Goal: Information Seeking & Learning: Learn about a topic

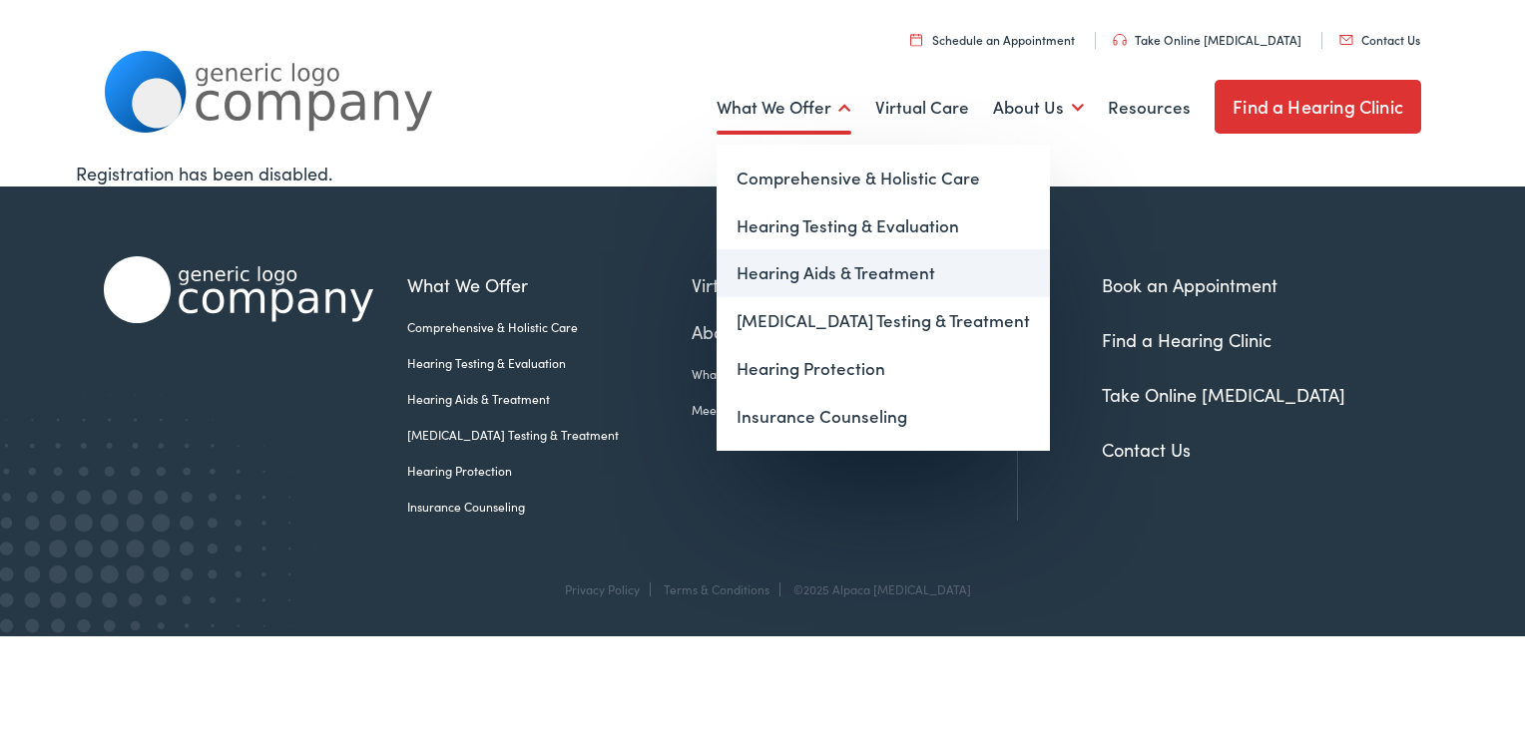
click at [859, 272] on link "Hearing Aids & Treatment" at bounding box center [882, 273] width 333 height 48
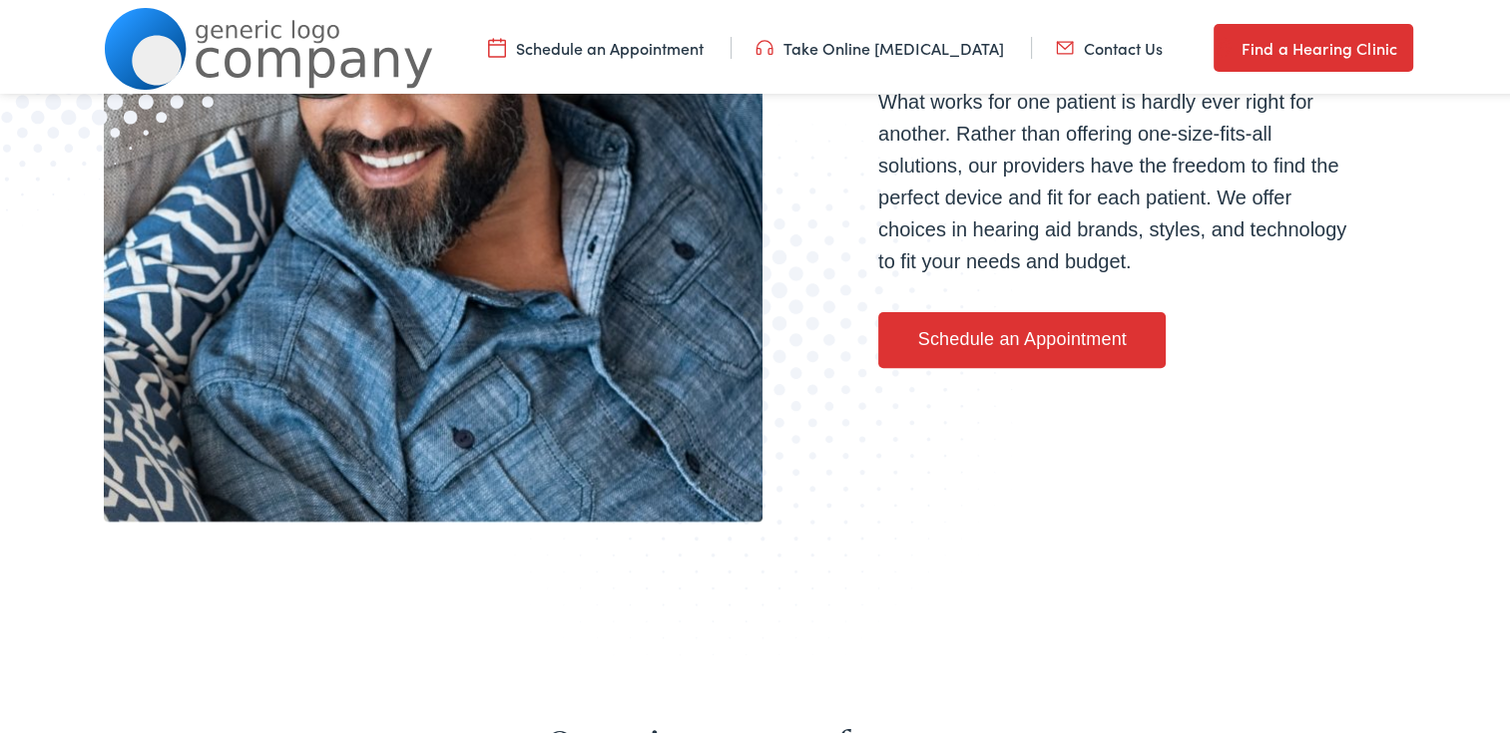
scroll to position [631, 0]
